Goal: Information Seeking & Learning: Learn about a topic

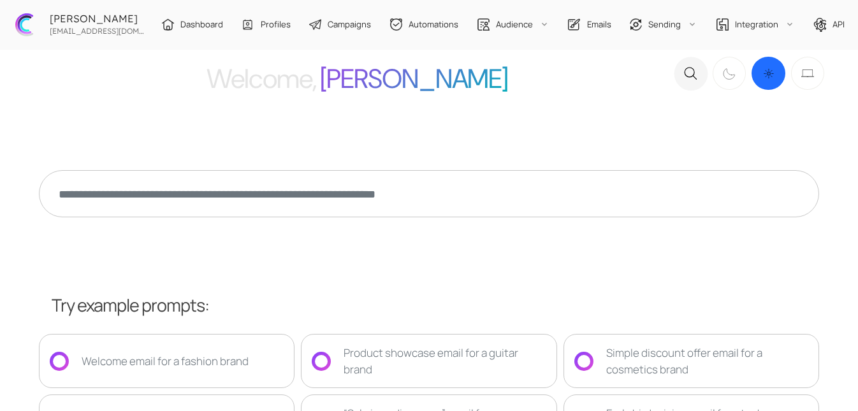
click at [64, 26] on div "[EMAIL_ADDRESS][DOMAIN_NAME]" at bounding box center [97, 30] width 102 height 12
click at [261, 30] on span "Profiles" at bounding box center [276, 24] width 30 height 13
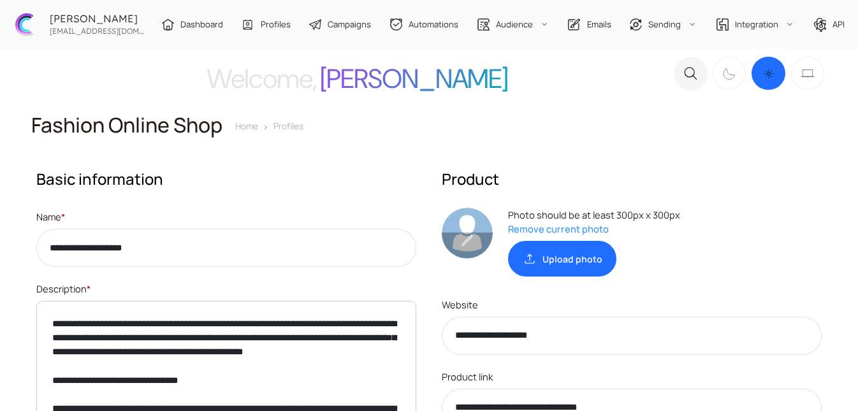
click at [196, 25] on span "Dashboard" at bounding box center [201, 24] width 43 height 13
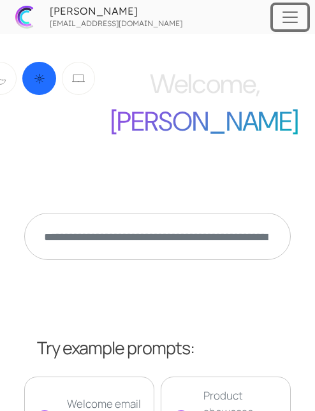
click at [289, 11] on span "Toggle navigation" at bounding box center [289, 17] width 19 height 19
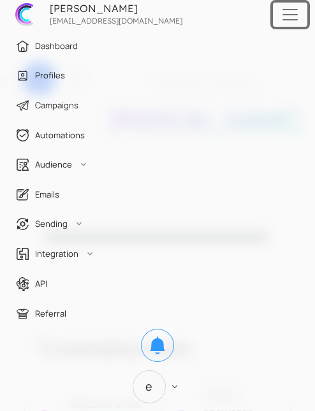
scroll to position [3, 0]
click at [162, 377] on icon "E keyboard_arrow_down" at bounding box center [157, 386] width 48 height 33
click at [77, 383] on span "E" at bounding box center [78, 386] width 33 height 33
click at [133, 390] on span "E" at bounding box center [149, 386] width 33 height 33
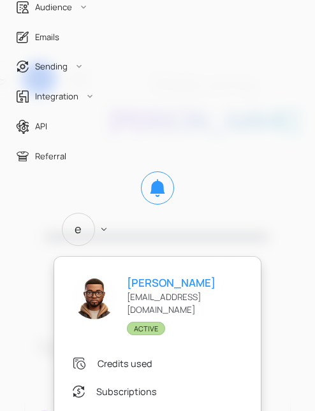
scroll to position [234, 0]
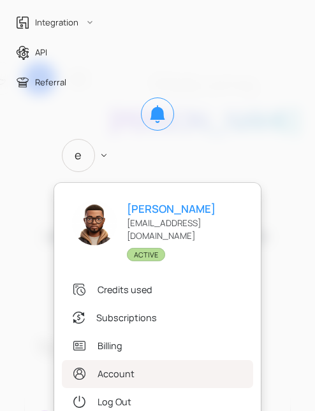
click at [133, 365] on link ".st0{fill:#333333;} Account" at bounding box center [157, 374] width 191 height 28
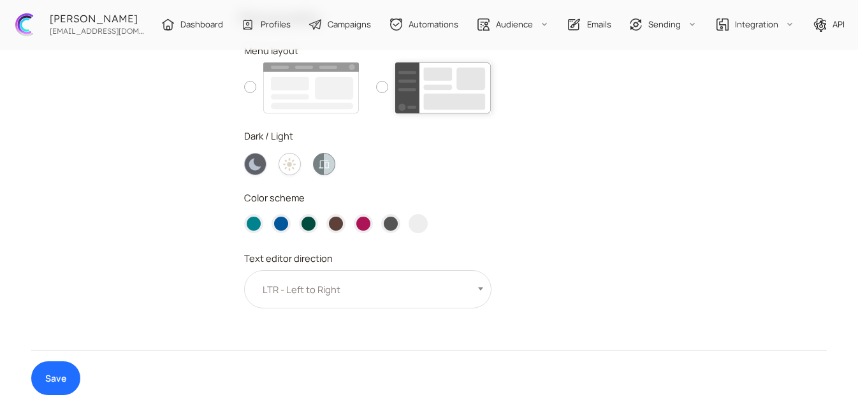
click at [314, 93] on img at bounding box center [443, 87] width 96 height 51
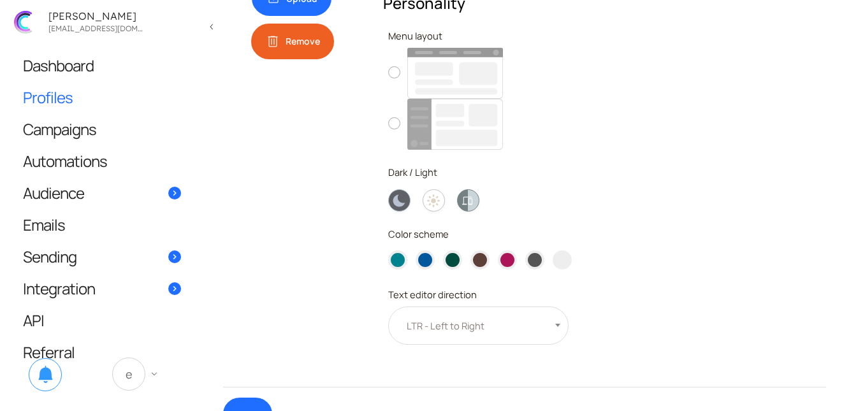
scroll to position [447, 0]
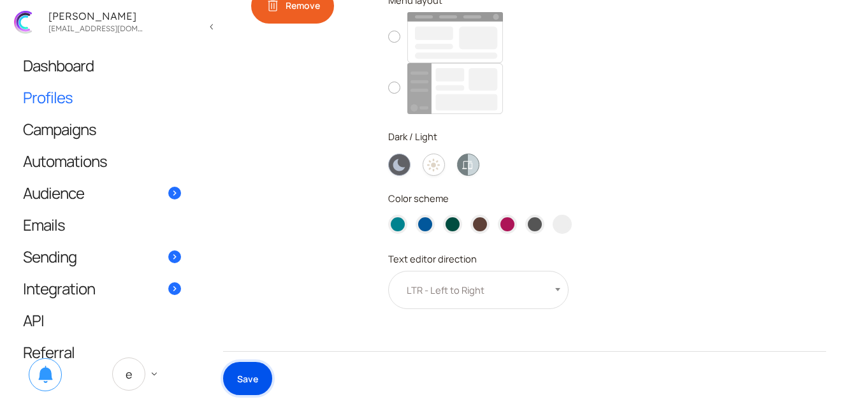
click at [248, 382] on button "Save" at bounding box center [247, 379] width 49 height 34
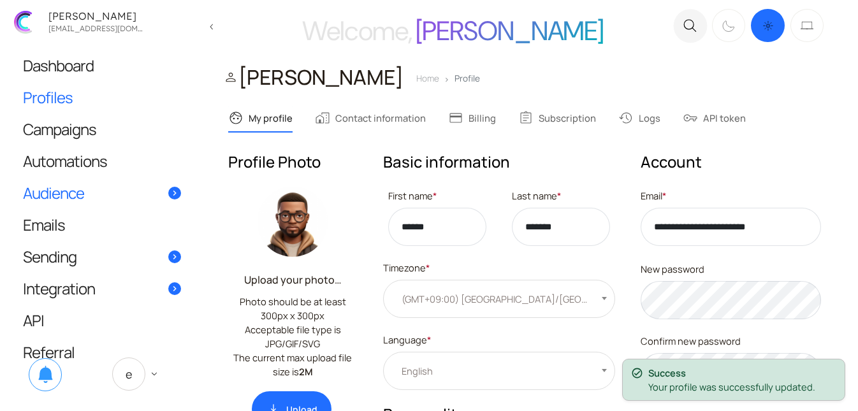
click at [92, 193] on link "Audience" at bounding box center [102, 192] width 184 height 31
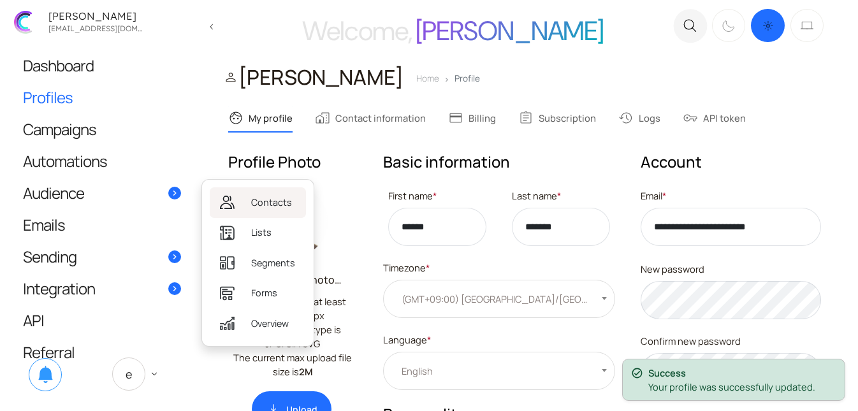
click at [258, 198] on span "Contacts" at bounding box center [271, 203] width 41 height 14
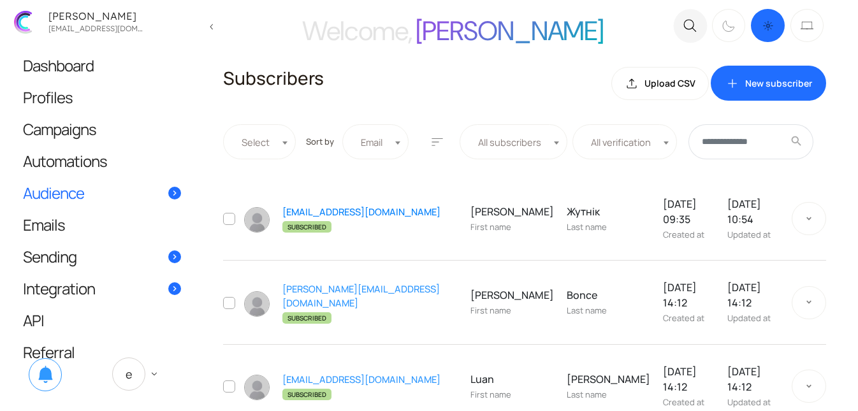
click at [353, 205] on link "[EMAIL_ADDRESS][DOMAIN_NAME]" at bounding box center [361, 211] width 158 height 13
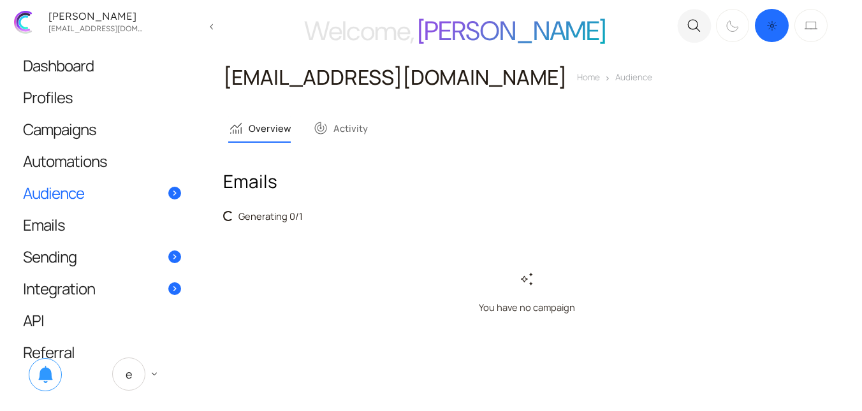
click at [272, 121] on link "monitoring Overview" at bounding box center [259, 128] width 62 height 27
click at [348, 130] on link "track_changes Activity" at bounding box center [340, 128] width 55 height 27
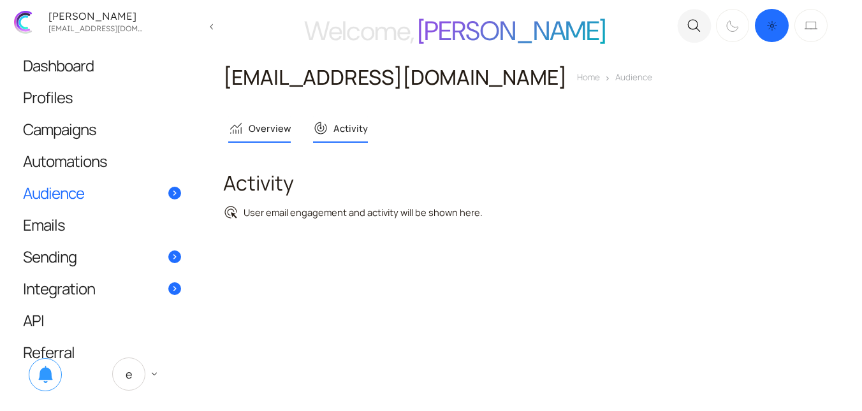
click at [258, 129] on link "monitoring Overview" at bounding box center [259, 128] width 62 height 27
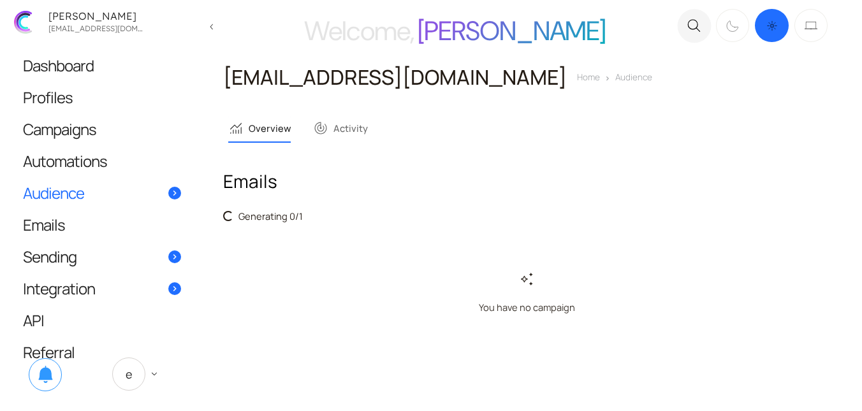
click at [275, 120] on link "monitoring Overview" at bounding box center [259, 128] width 62 height 27
click at [333, 126] on link "track_changes Activity" at bounding box center [340, 128] width 55 height 27
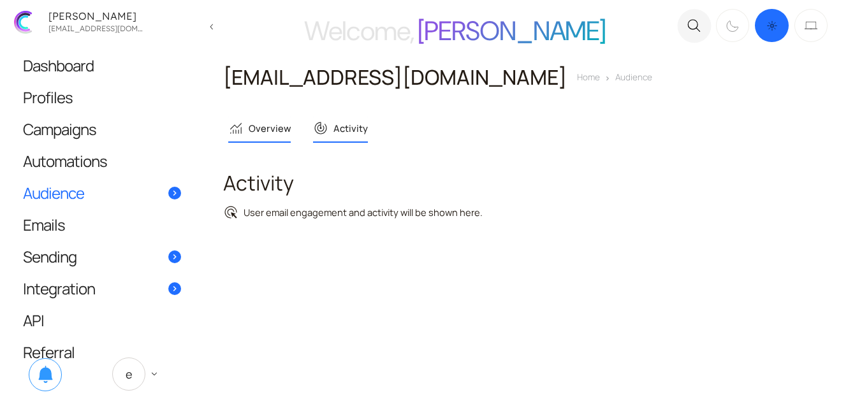
click at [260, 131] on link "monitoring Overview" at bounding box center [259, 128] width 62 height 27
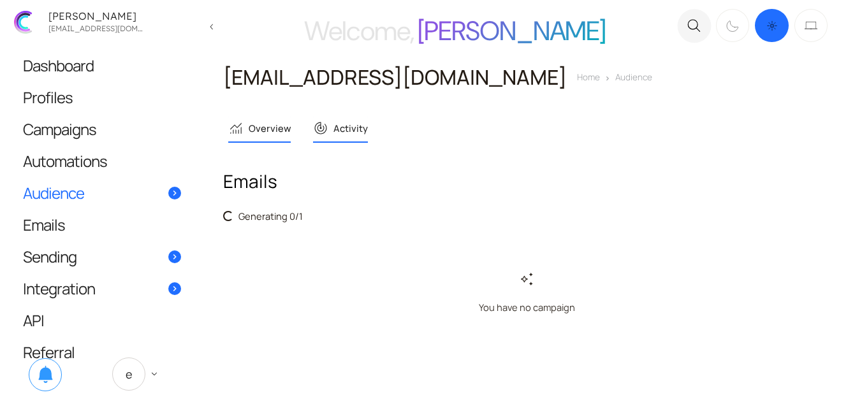
click at [360, 130] on link "track_changes Activity" at bounding box center [340, 128] width 55 height 27
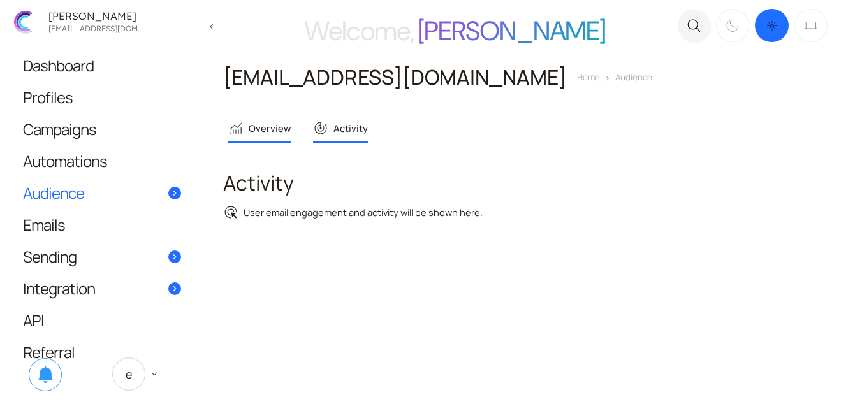
click at [264, 134] on link "monitoring Overview" at bounding box center [259, 128] width 62 height 27
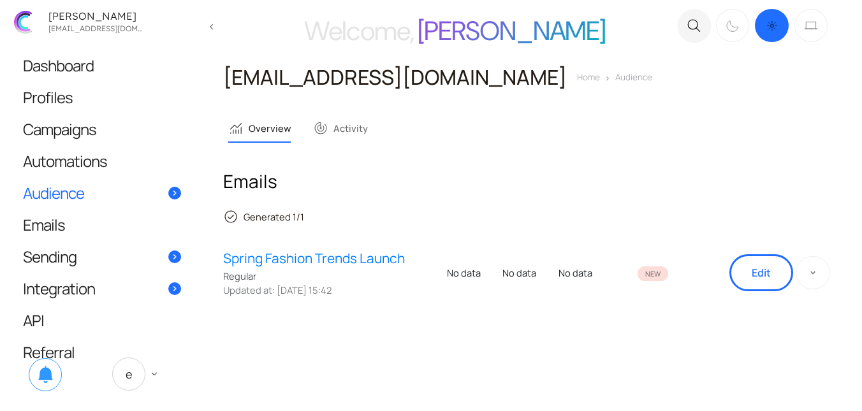
click at [312, 257] on link "Spring Fashion Trends Launch" at bounding box center [331, 259] width 217 height 20
click at [327, 255] on link "Spring Fashion Trends Launch" at bounding box center [331, 259] width 217 height 20
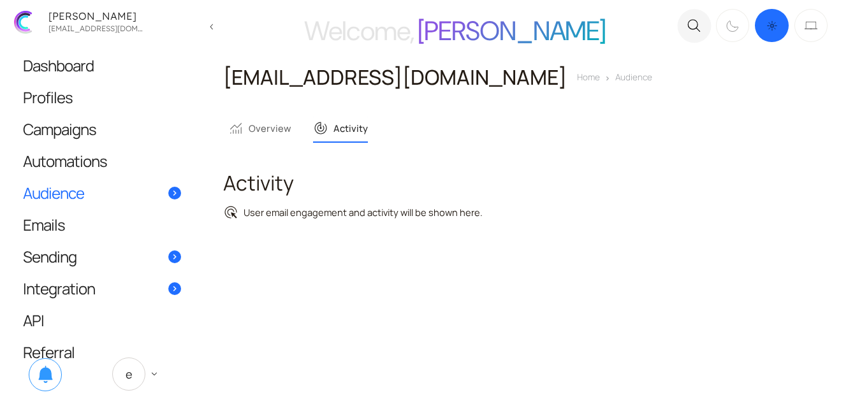
click at [122, 191] on link "Audience" at bounding box center [102, 192] width 184 height 31
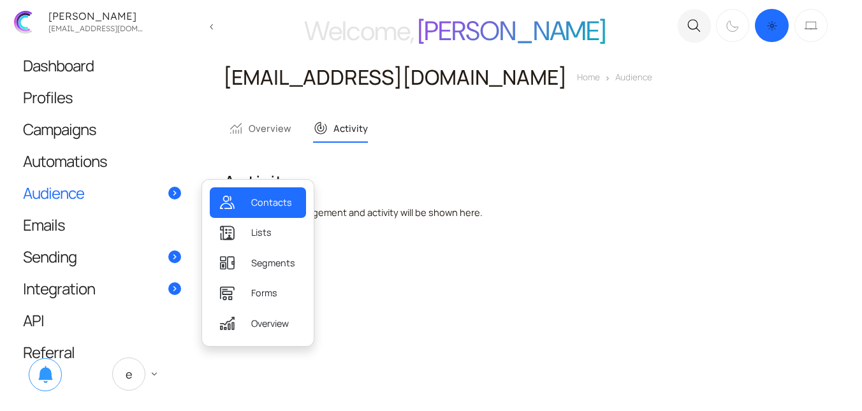
click at [255, 207] on span "Contacts" at bounding box center [271, 203] width 41 height 14
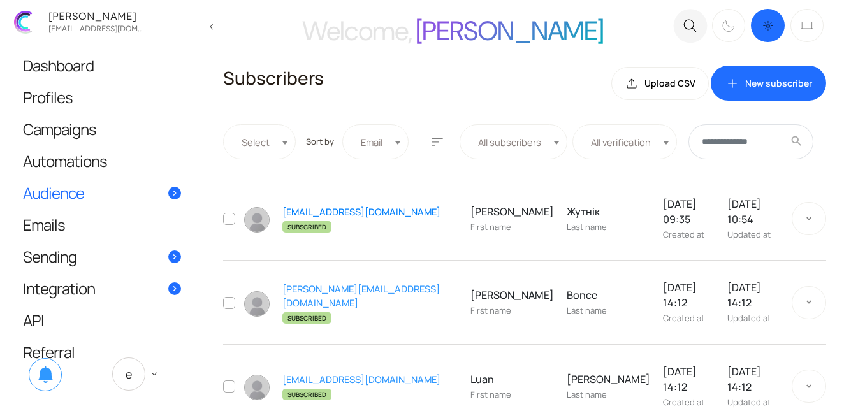
click at [339, 205] on link "[EMAIL_ADDRESS][DOMAIN_NAME]" at bounding box center [361, 211] width 158 height 13
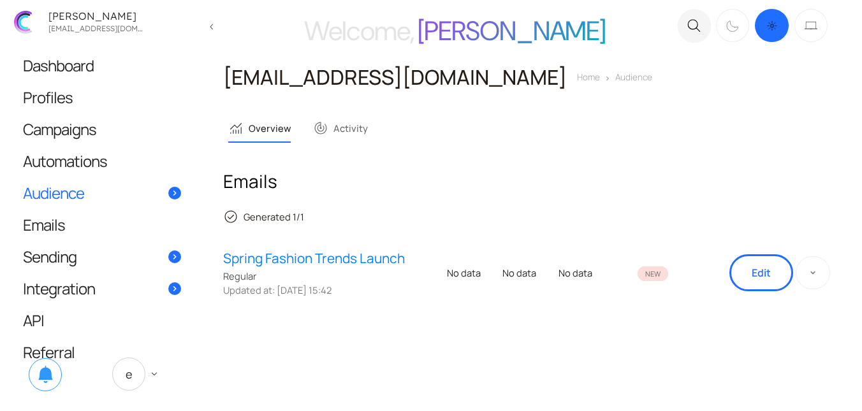
click at [342, 257] on link "Spring Fashion Trends Launch" at bounding box center [331, 259] width 217 height 20
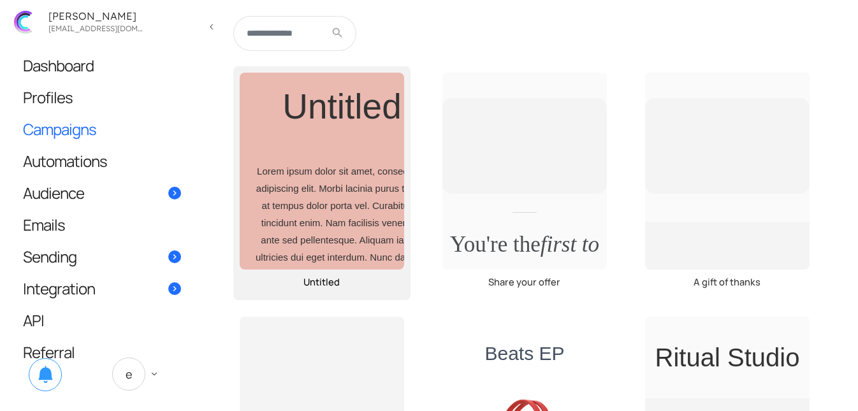
scroll to position [149, 0]
